Goal: Task Accomplishment & Management: Use online tool/utility

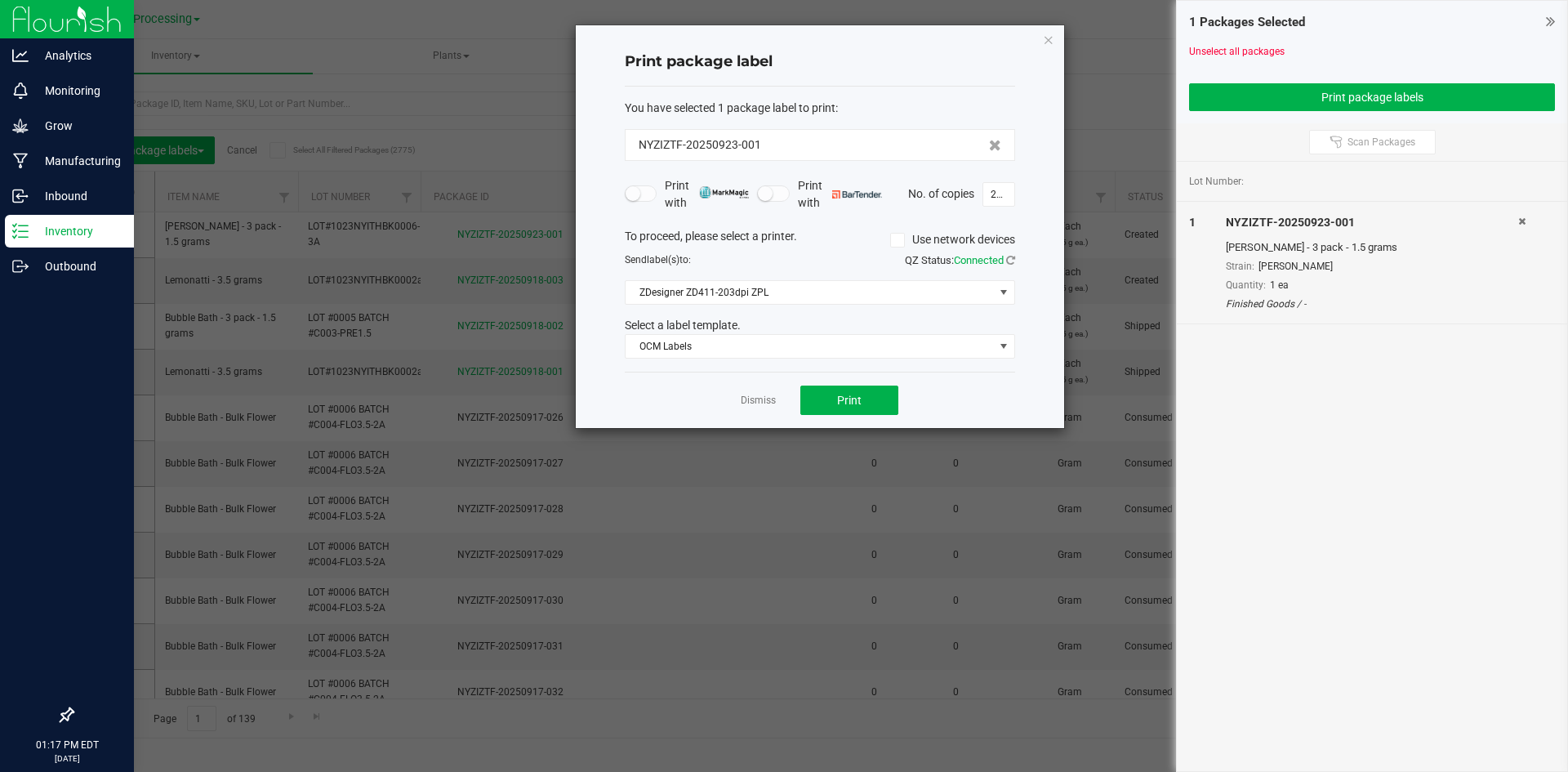
click at [770, 405] on link "Dismiss" at bounding box center [758, 400] width 35 height 14
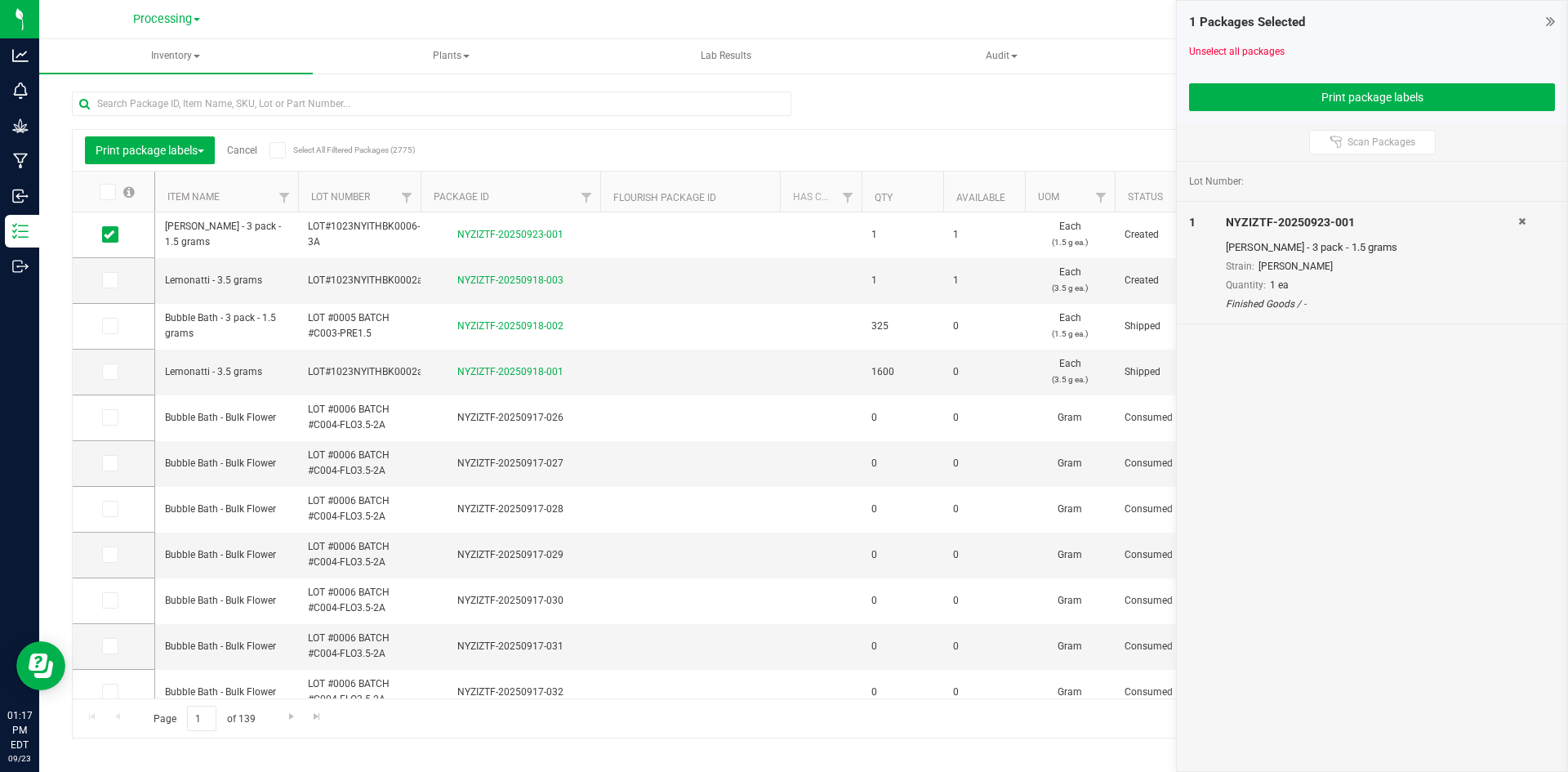
click at [248, 150] on link "Cancel" at bounding box center [242, 150] width 31 height 11
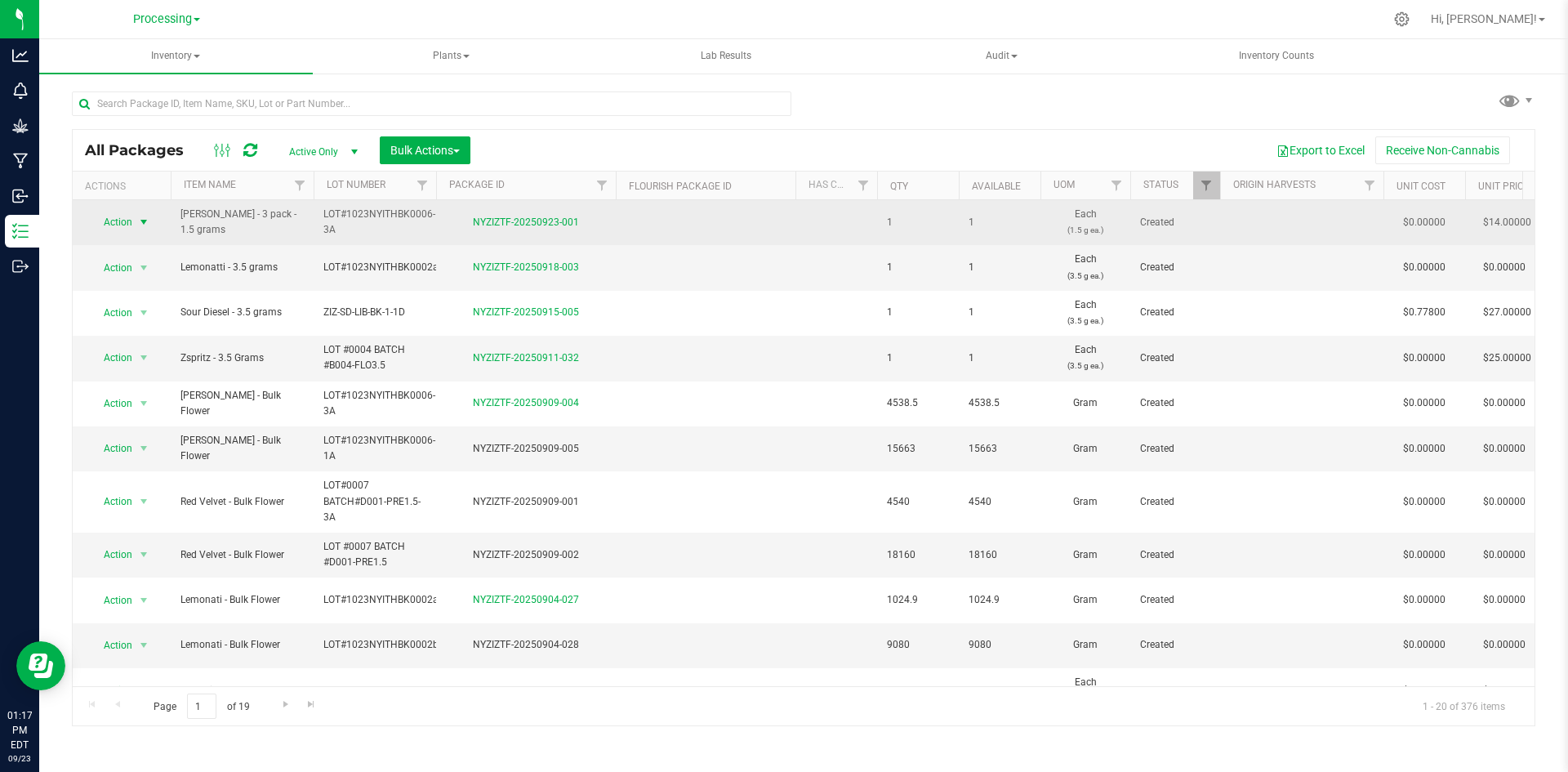
click at [129, 227] on span "Action" at bounding box center [111, 222] width 44 height 23
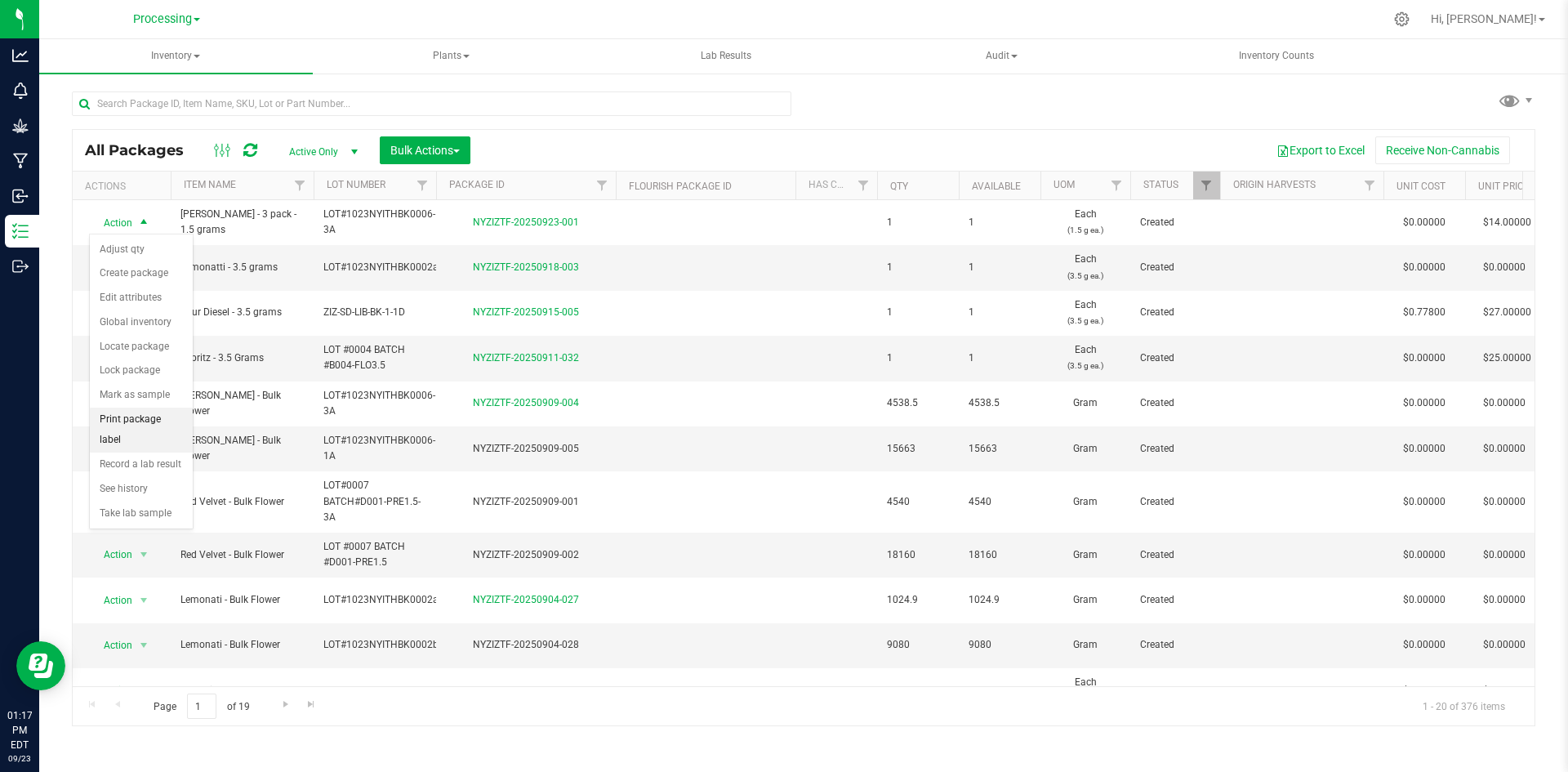
click at [158, 417] on li "Print package label" at bounding box center [141, 430] width 103 height 45
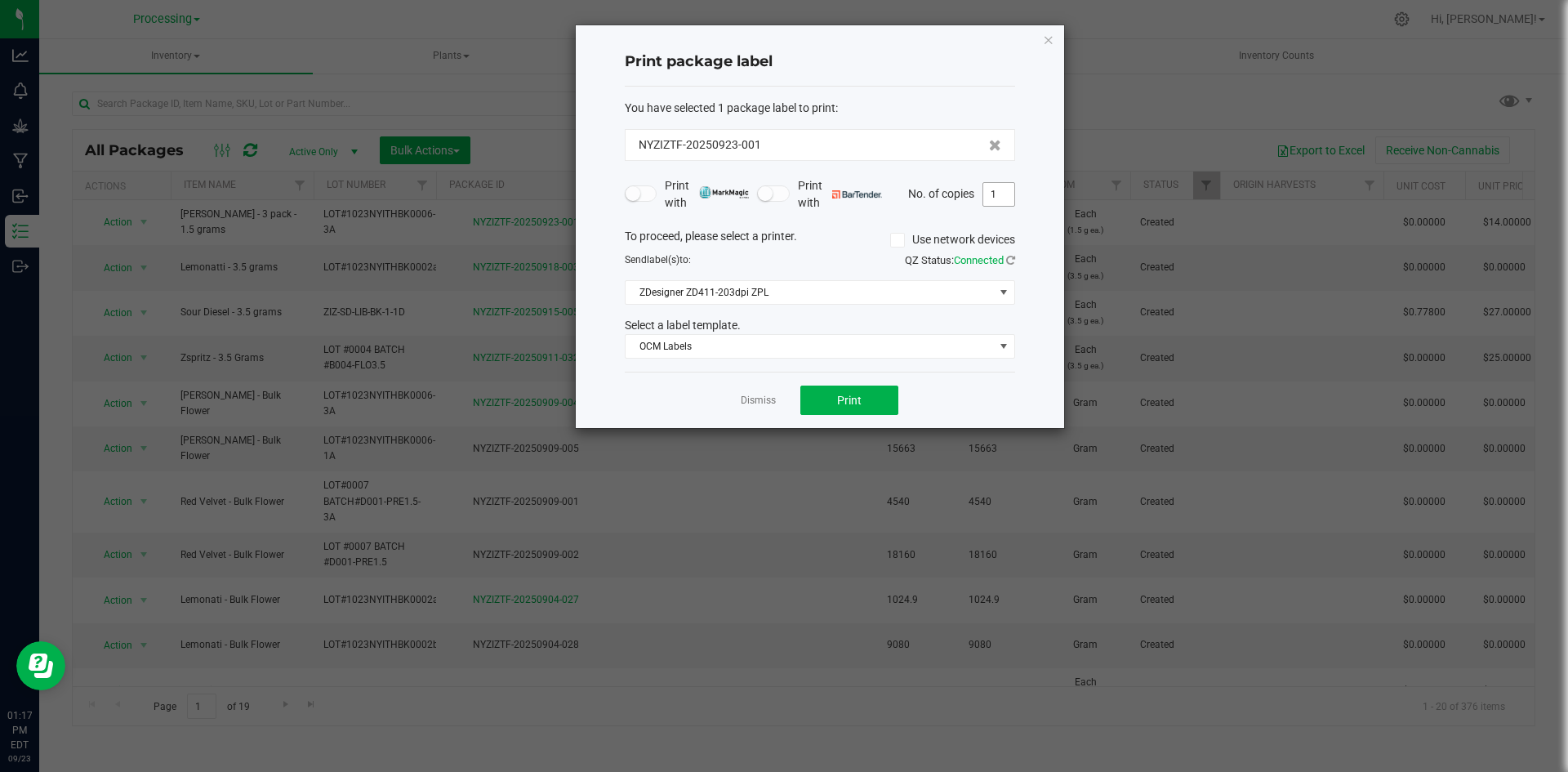
click at [1012, 191] on input "1" at bounding box center [999, 194] width 31 height 23
click at [827, 406] on button "Print" at bounding box center [850, 400] width 98 height 30
click at [1013, 193] on input "120" at bounding box center [999, 194] width 31 height 23
type input "6"
click at [869, 406] on button "Print" at bounding box center [850, 400] width 98 height 30
